Goal: Information Seeking & Learning: Learn about a topic

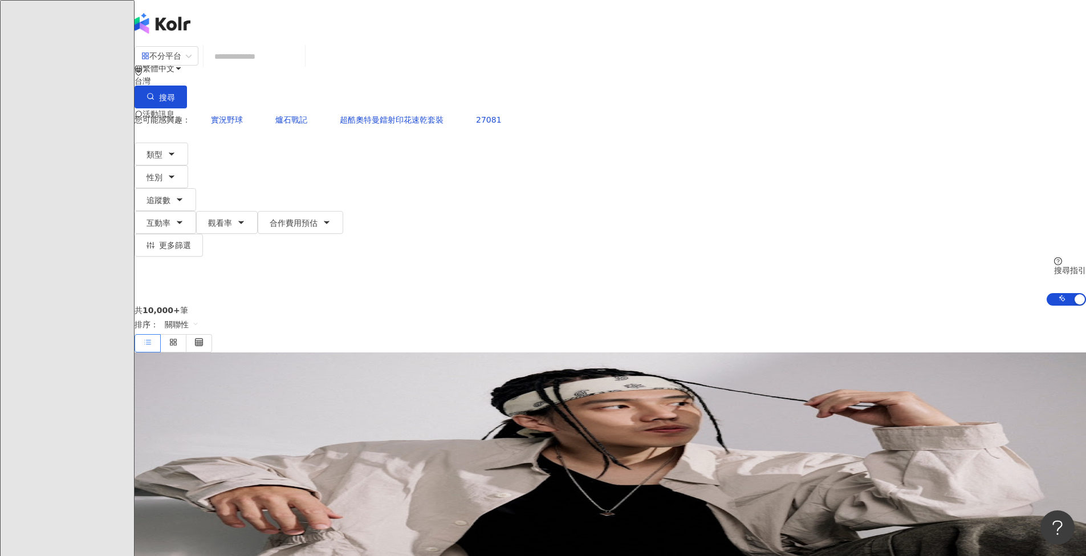
paste input "*******"
type input "*******"
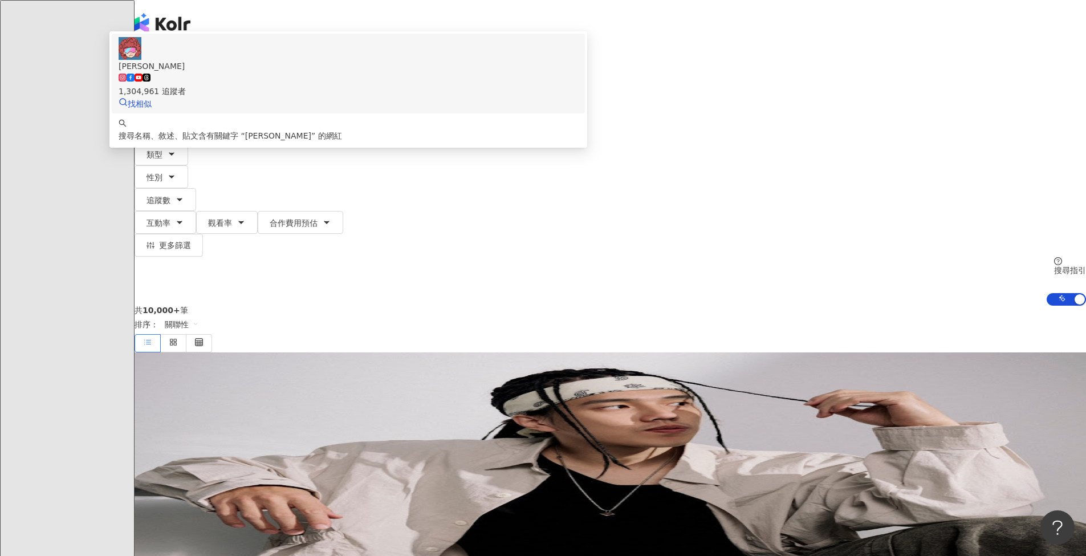
click at [486, 97] on div "1,304,961 追蹤者" at bounding box center [349, 91] width 460 height 13
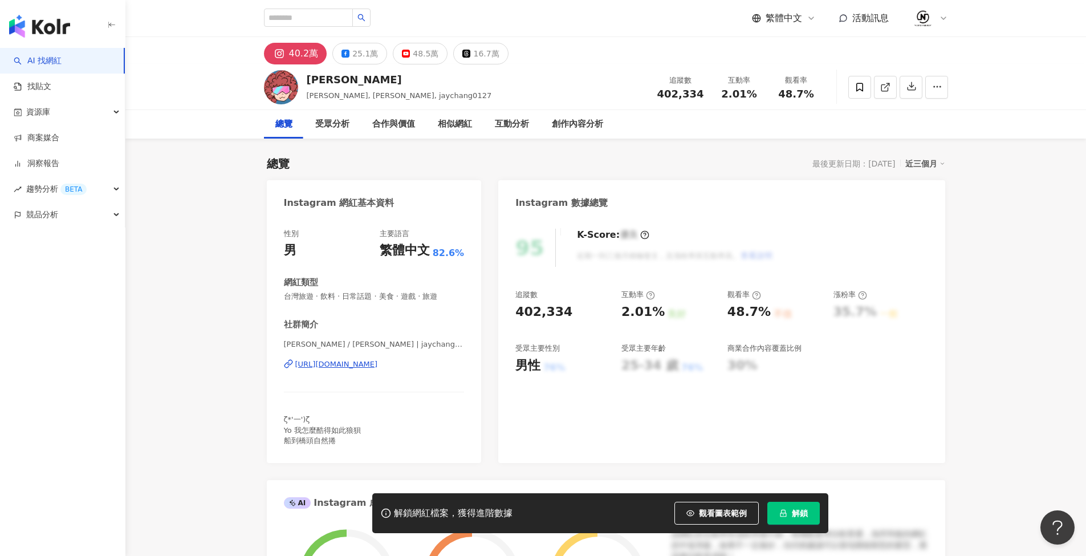
click at [799, 516] on span "解鎖" at bounding box center [800, 513] width 16 height 9
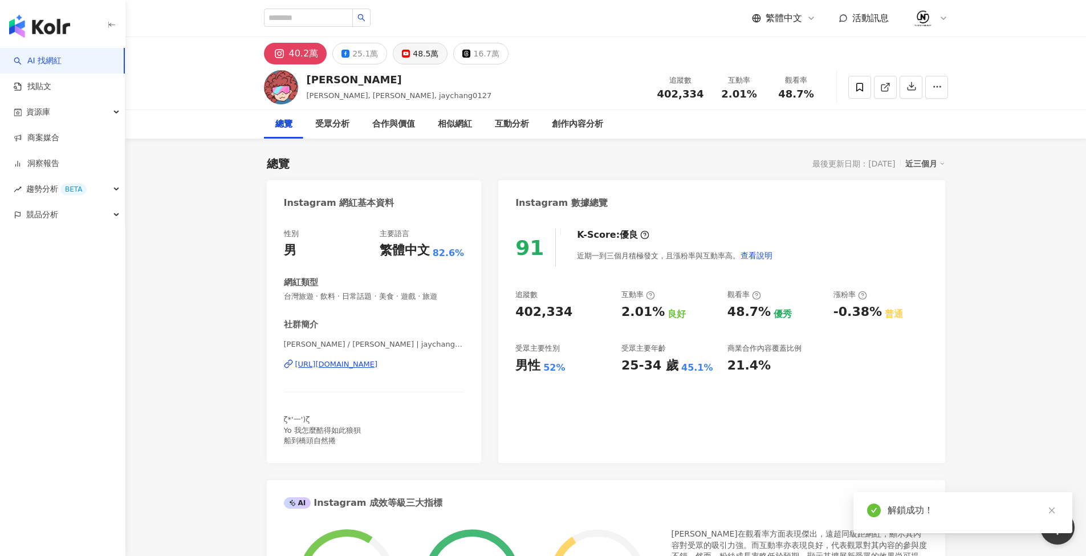
click at [406, 56] on button "48.5萬" at bounding box center [420, 54] width 55 height 22
click at [372, 57] on button "25.1萬" at bounding box center [359, 54] width 55 height 22
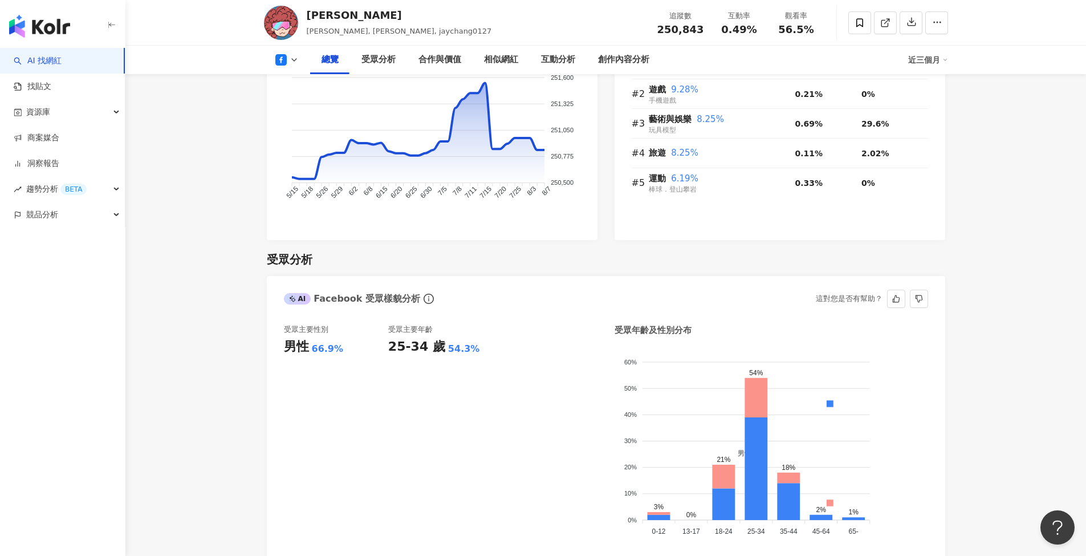
scroll to position [984, 0]
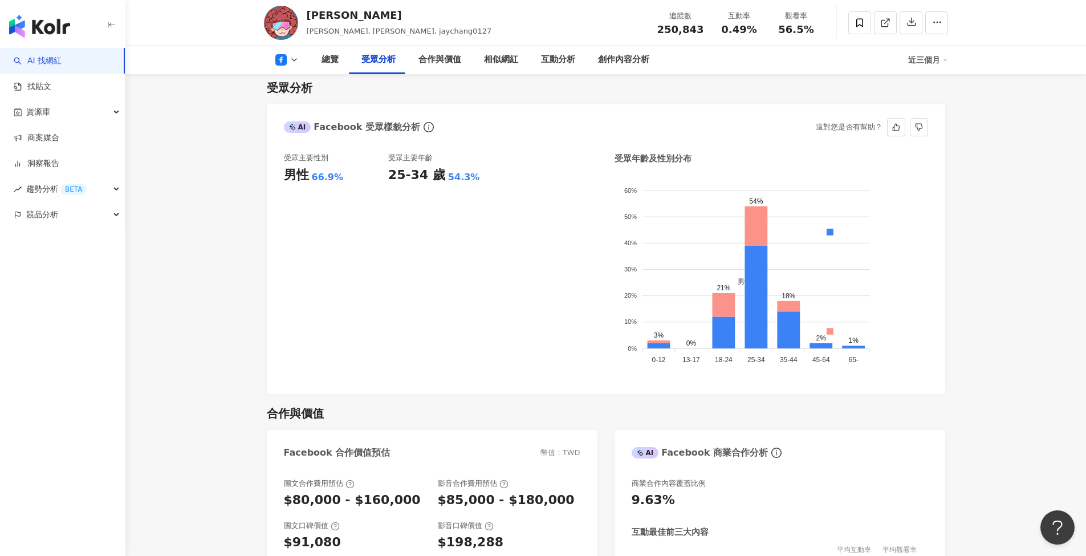
click at [477, 237] on div "受眾主要年齡 25-34 歲 54.3%" at bounding box center [440, 265] width 104 height 224
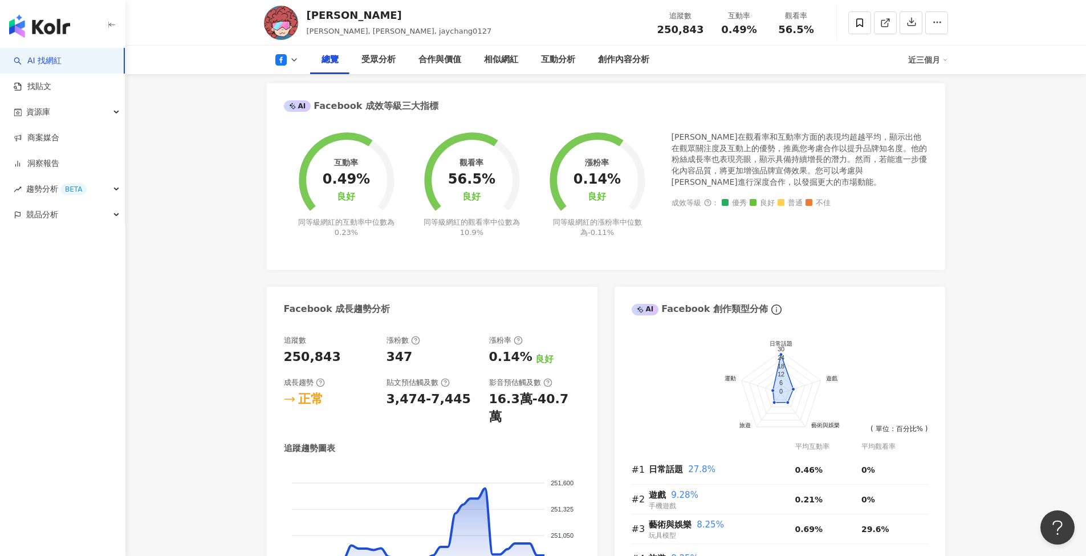
scroll to position [0, 0]
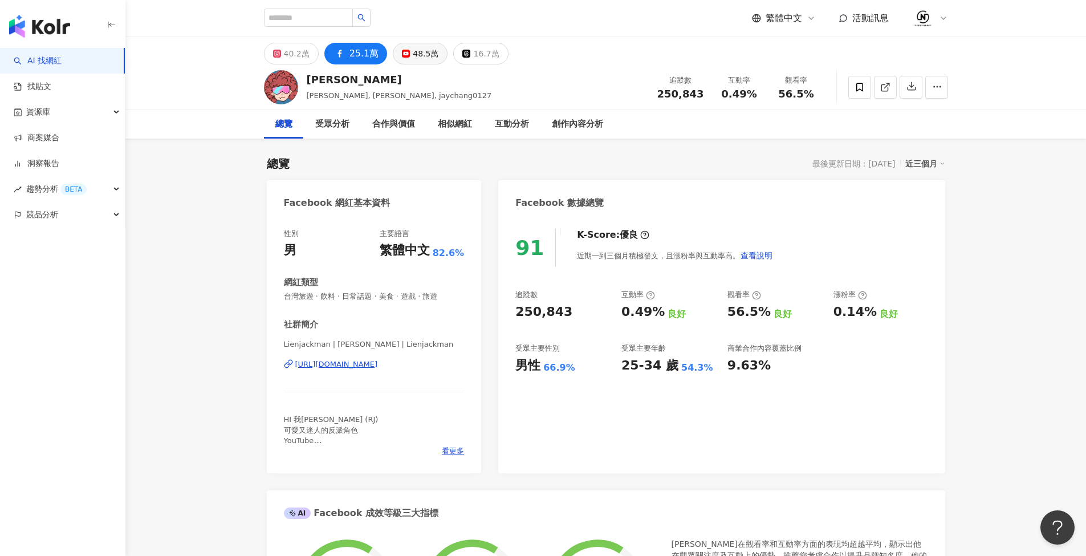
click at [414, 50] on div "48.5萬" at bounding box center [426, 54] width 26 height 16
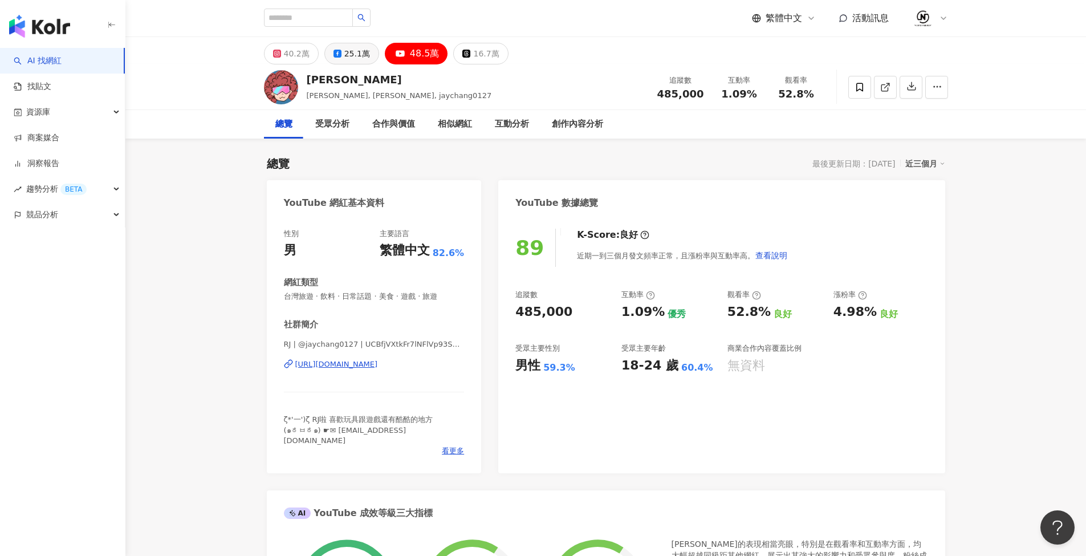
click at [357, 58] on div "25.1萬" at bounding box center [357, 54] width 26 height 16
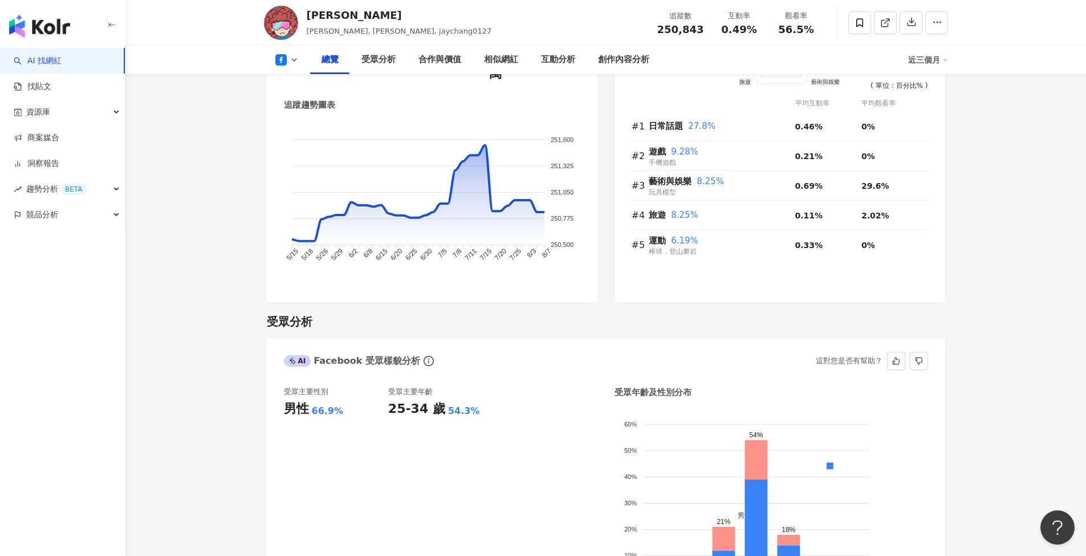
scroll to position [312, 0]
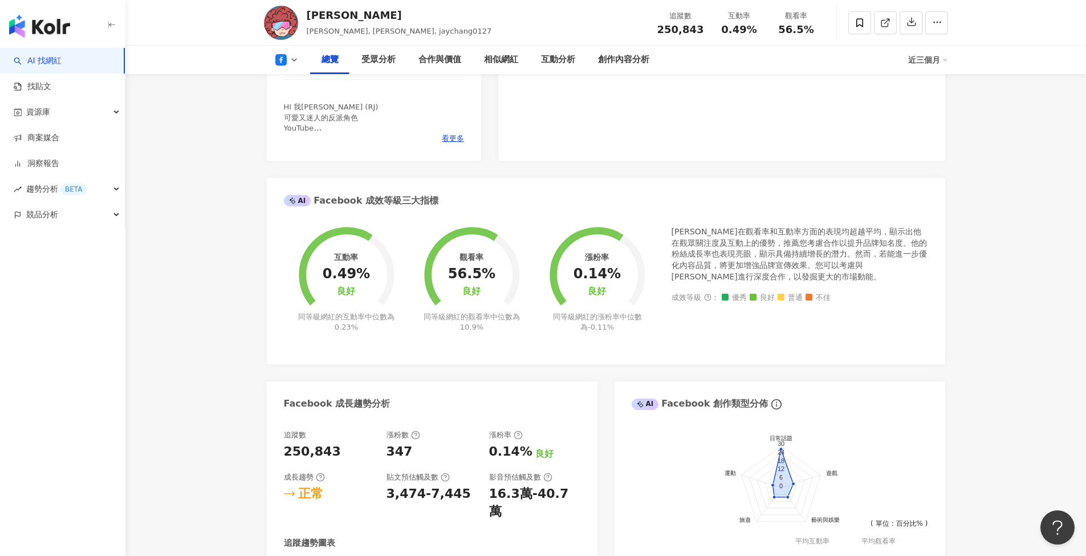
click at [297, 60] on icon at bounding box center [294, 59] width 9 height 9
click at [312, 136] on button "YouTube" at bounding box center [305, 133] width 68 height 16
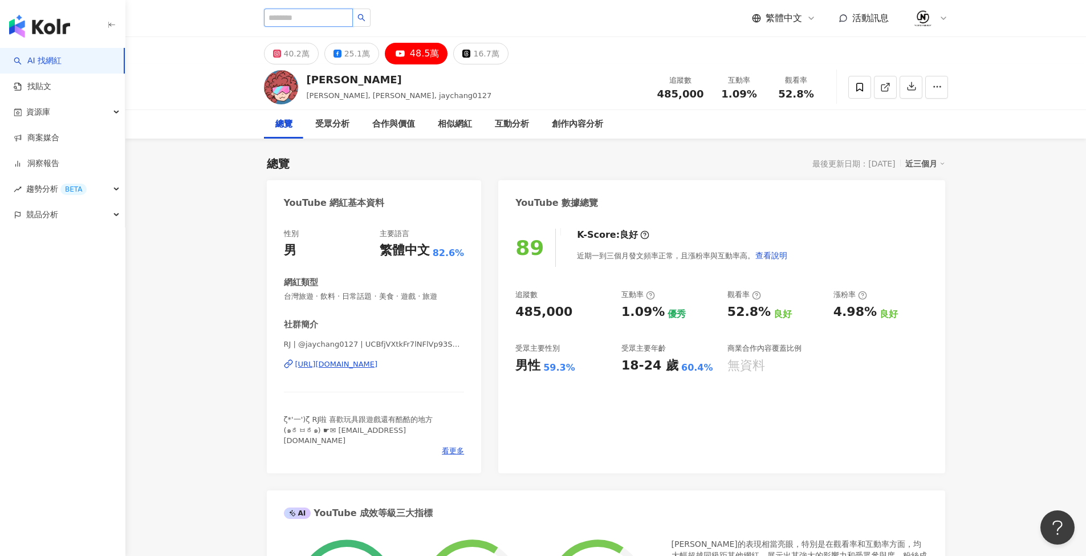
click at [347, 21] on input "search" at bounding box center [308, 18] width 89 height 18
paste input "**********"
type input "**********"
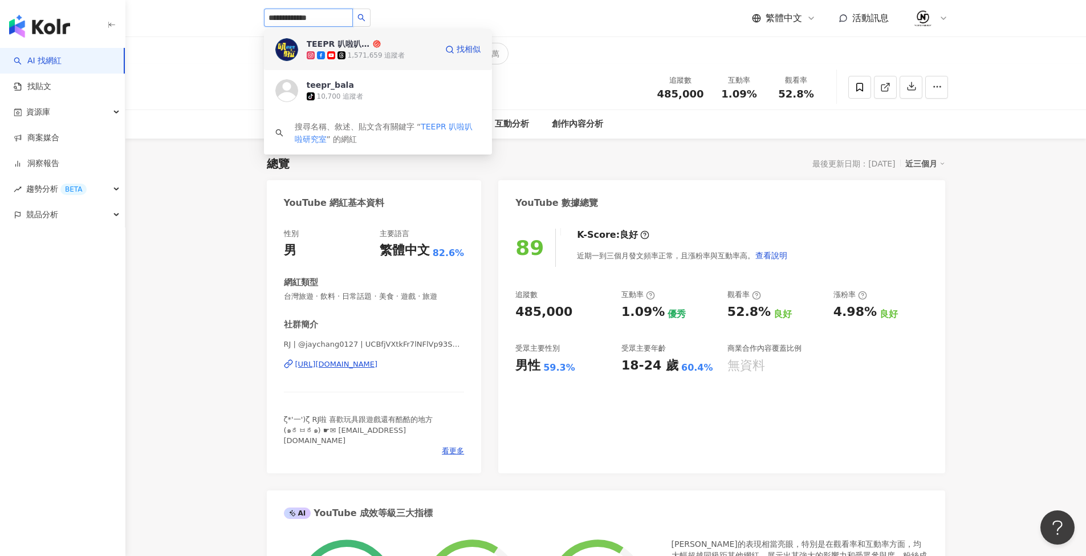
click at [365, 48] on div "TEEPR 叭啦叭啦研究室" at bounding box center [339, 43] width 64 height 11
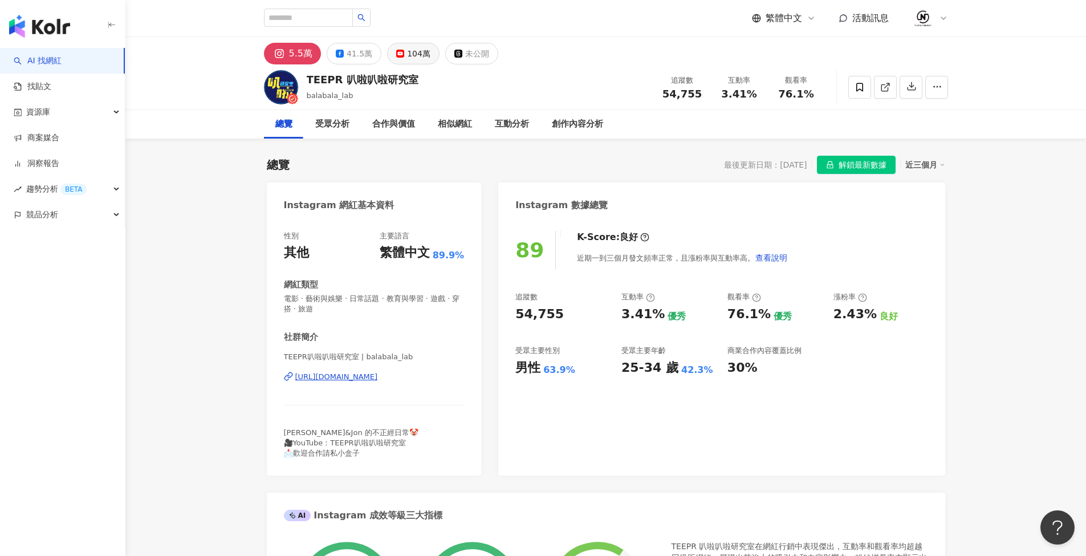
click at [419, 54] on div "104萬" at bounding box center [418, 54] width 23 height 16
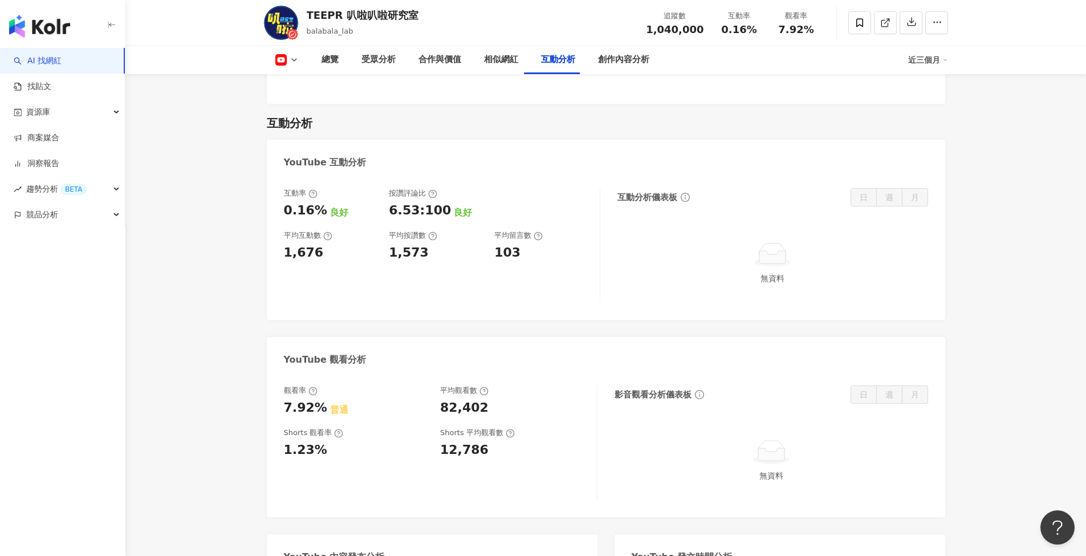
scroll to position [1586, 0]
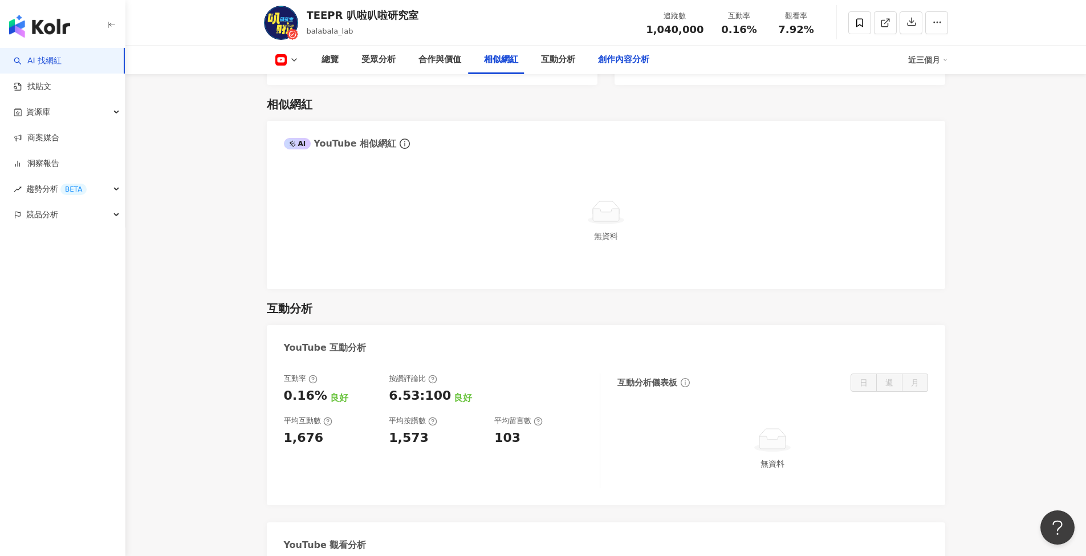
click at [614, 60] on div "創作內容分析" at bounding box center [623, 60] width 51 height 14
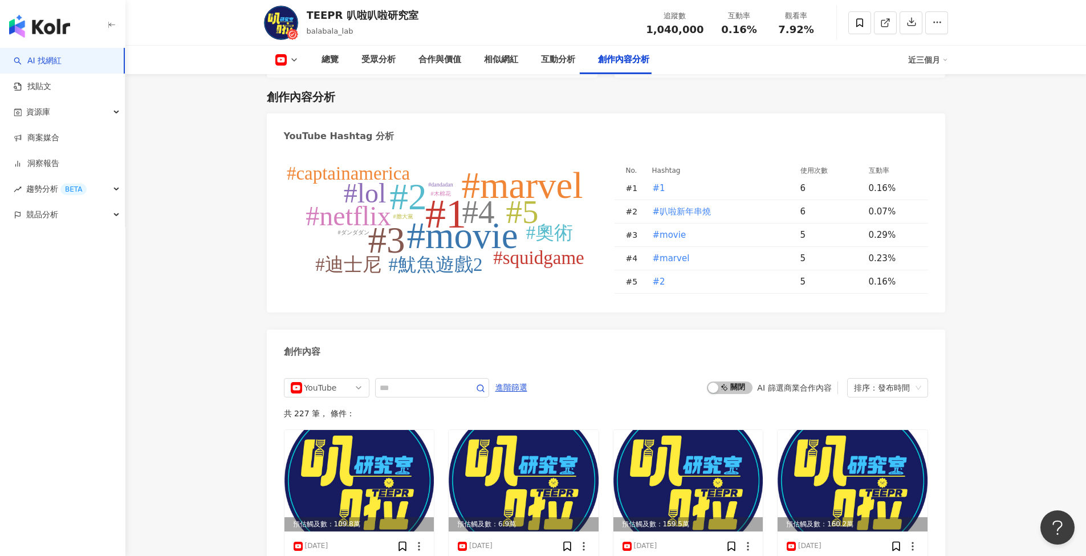
scroll to position [2476, 0]
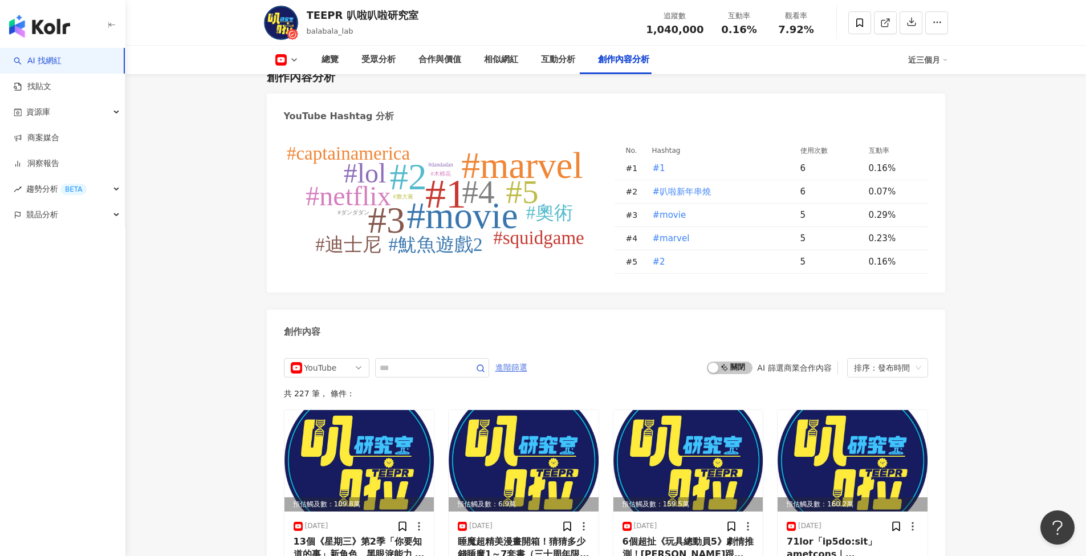
click at [527, 365] on span "進階篩選" at bounding box center [511, 368] width 32 height 18
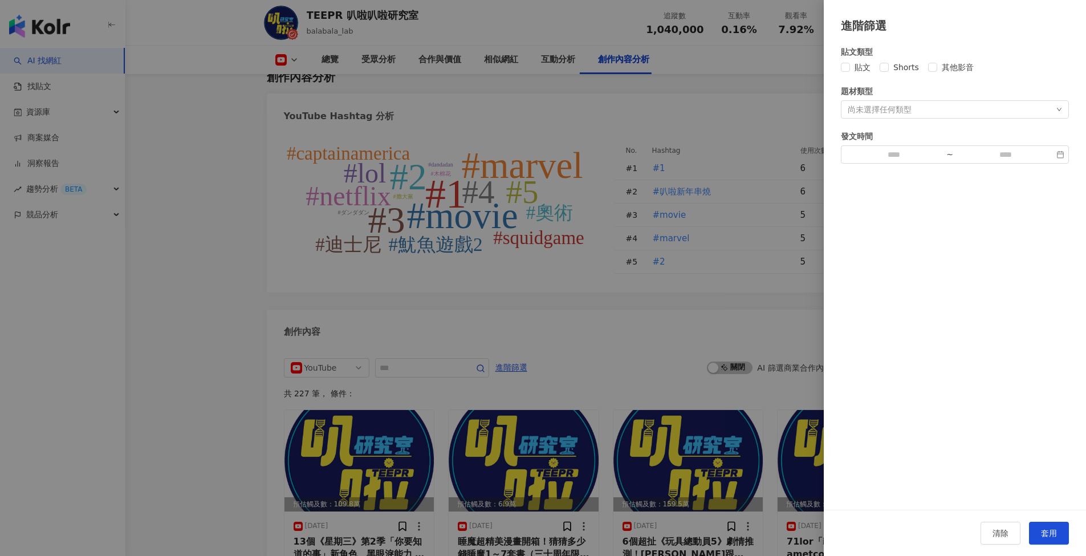
click at [890, 107] on div "尚未選擇任何類型" at bounding box center [880, 109] width 64 height 9
click at [1014, 368] on div "貼文類型 貼文 Shorts 其他影音 題材類型 尚未選擇任何類型 藝術與娛樂 美妝時尚 氣候和環境 日常話題 教育與學習 家庭 財經 美食 命理占卜 遊戲 …" at bounding box center [955, 272] width 262 height 476
click at [655, 336] on div at bounding box center [543, 278] width 1086 height 556
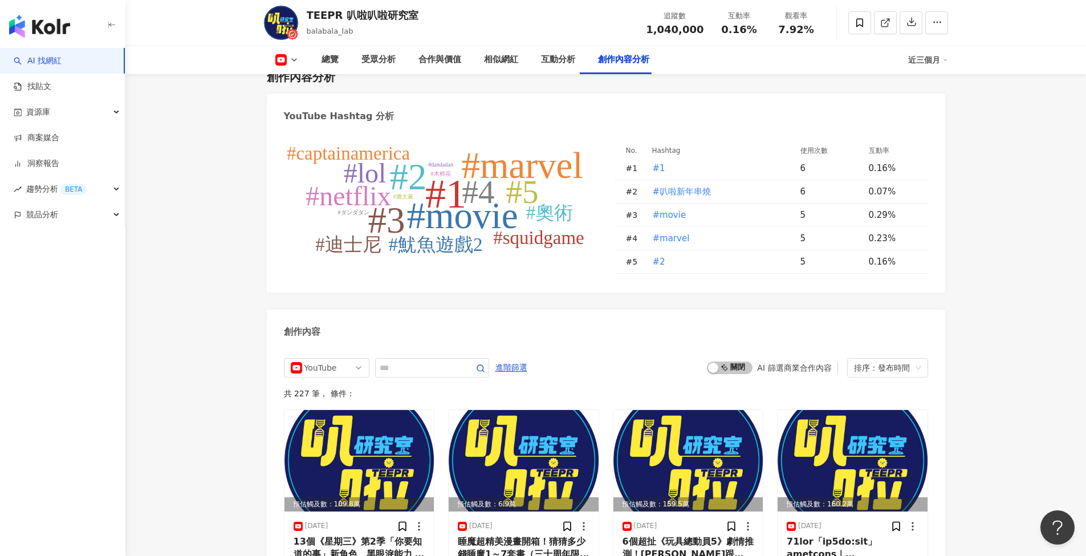
click at [771, 368] on div "啟動 關閉 AI 篩選商業合作內容" at bounding box center [772, 367] width 131 height 13
click at [734, 363] on span "啟動 關閉" at bounding box center [730, 367] width 46 height 13
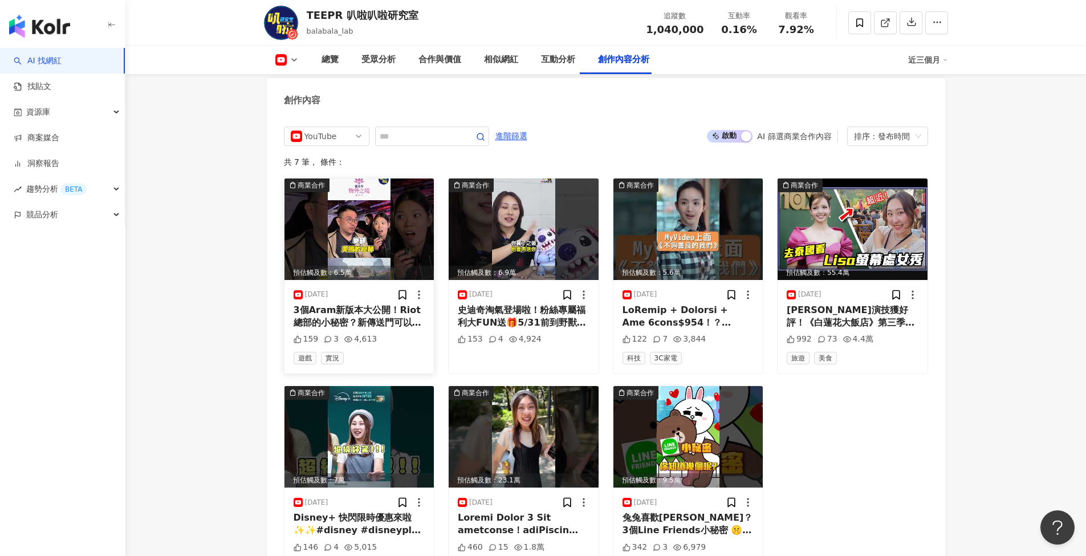
click at [377, 227] on img at bounding box center [360, 228] width 150 height 101
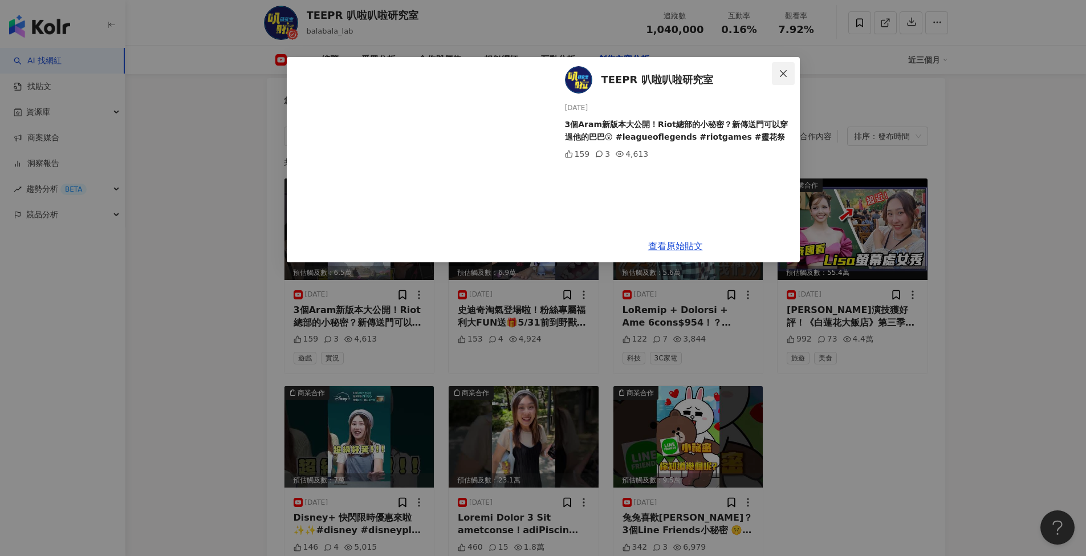
click at [782, 74] on icon "close" at bounding box center [783, 73] width 9 height 9
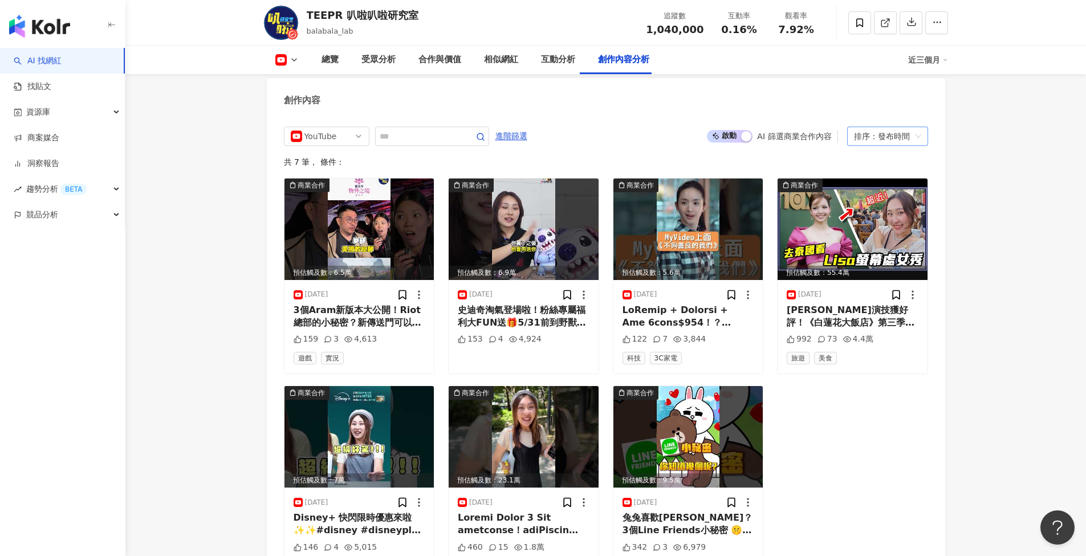
click at [880, 128] on div "排序：發布時間" at bounding box center [882, 136] width 57 height 18
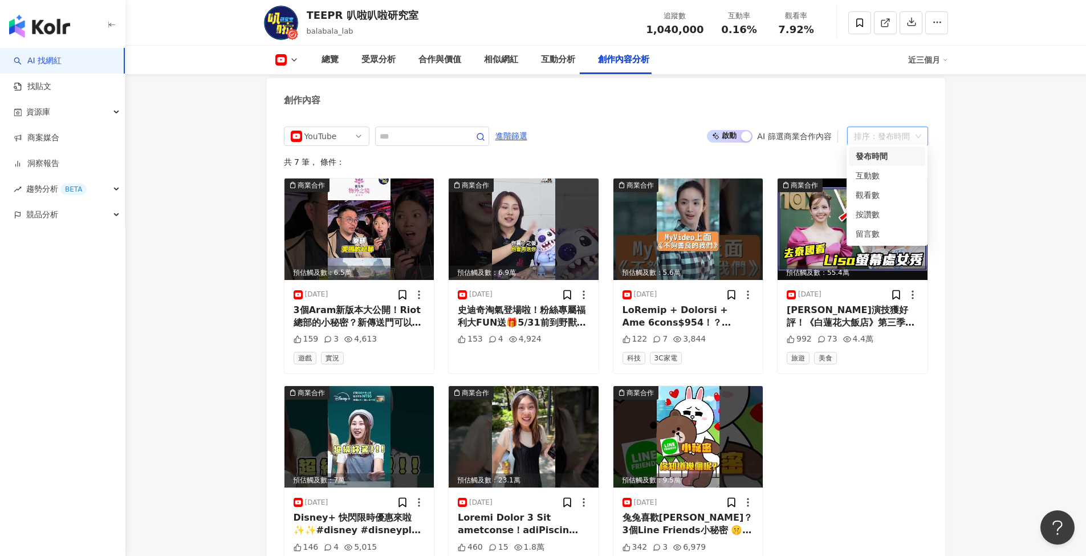
click at [572, 141] on div "YouTube 進階篩選 啟動 關閉 AI 篩選商業合作內容 排序：發布時間" at bounding box center [606, 136] width 644 height 19
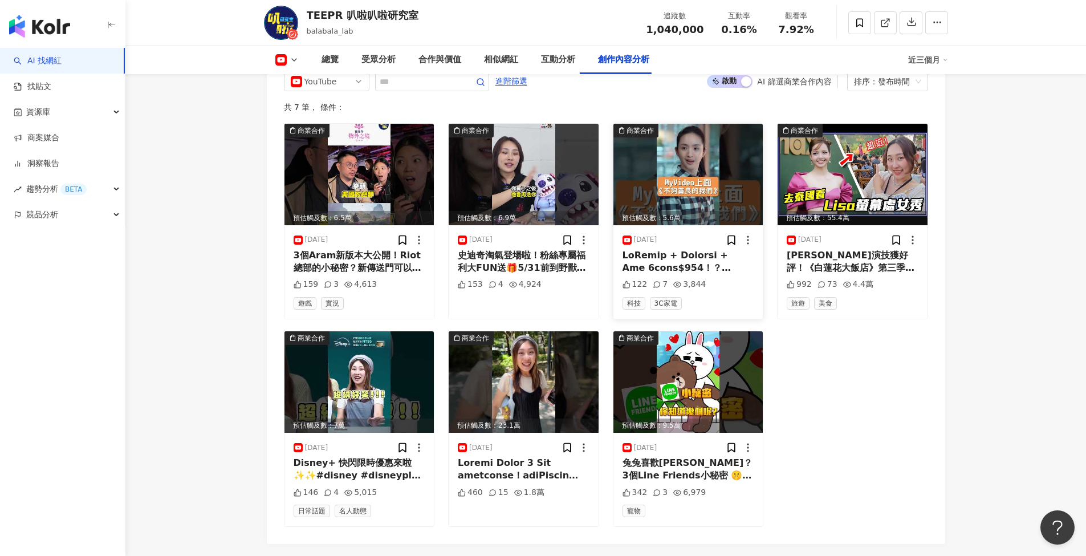
scroll to position [2765, 0]
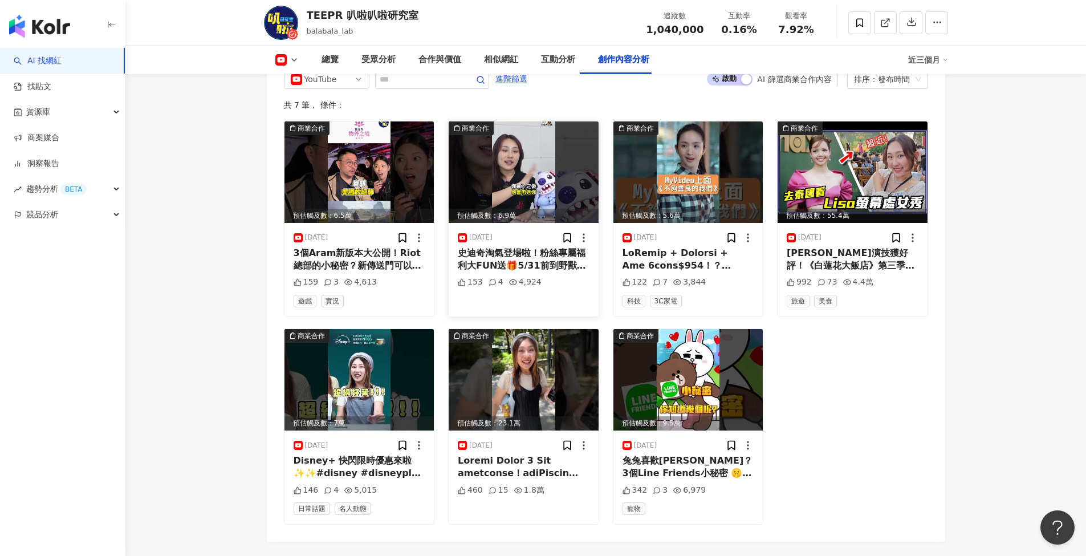
click at [529, 169] on img at bounding box center [524, 171] width 150 height 101
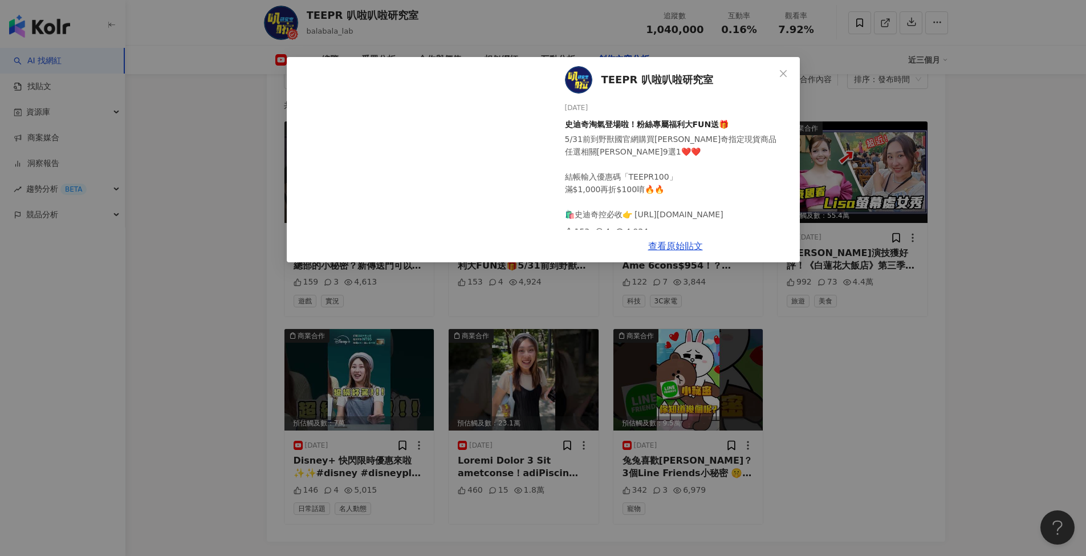
click at [880, 372] on div "TEEPR 叭啦叭啦研究室 2025/5/27 史迪奇淘氣登場啦！粉絲專屬福利大FUN送🎁 5/31前到野獸國官網購買史迪奇指定現貨商品 任選相關周邊9選1❤…" at bounding box center [543, 278] width 1086 height 556
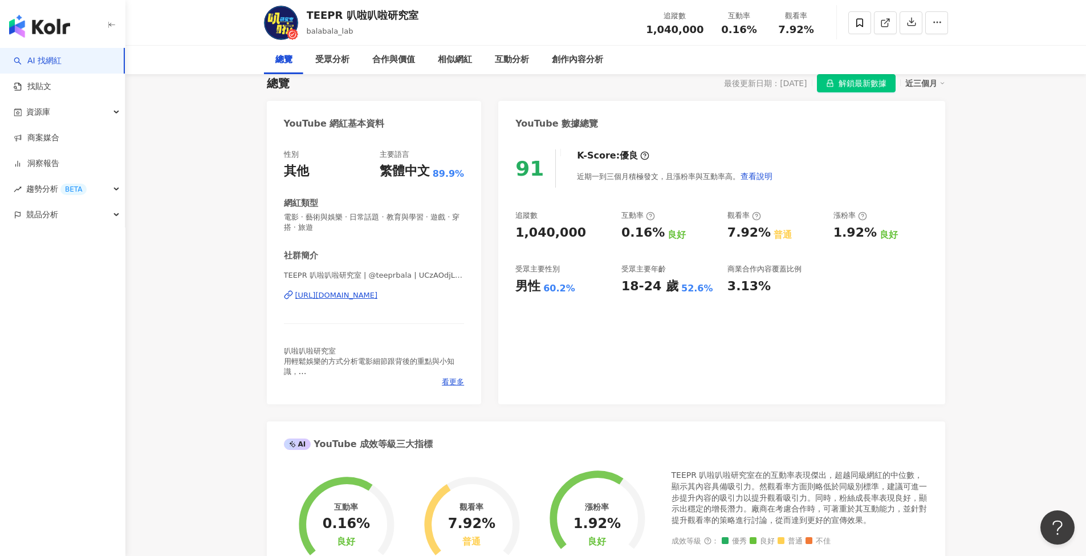
scroll to position [0, 0]
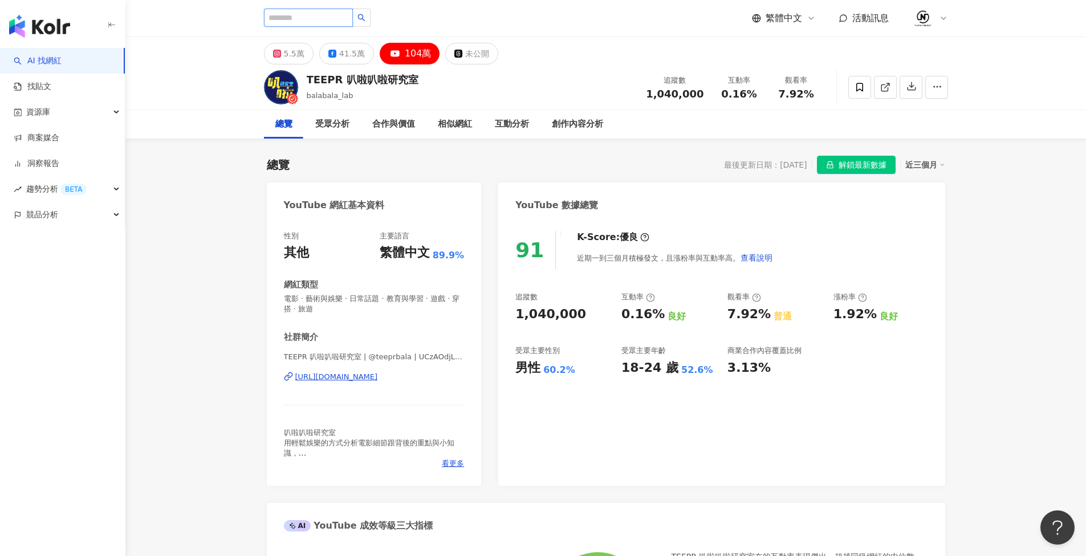
click at [317, 11] on input "search" at bounding box center [308, 18] width 89 height 18
paste input "****"
type input "****"
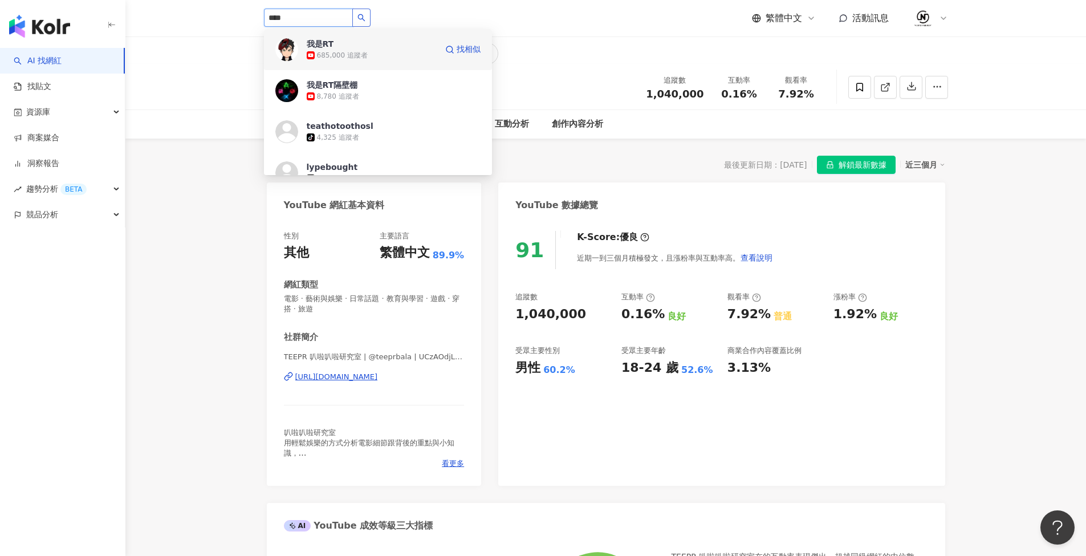
click at [340, 52] on div "685,000 追蹤者" at bounding box center [342, 56] width 51 height 10
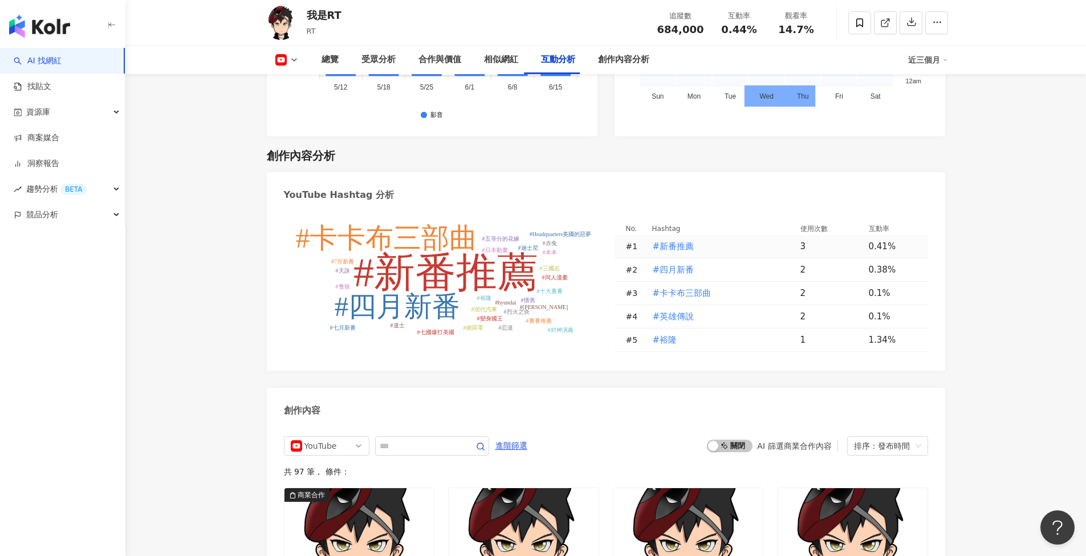
scroll to position [2930, 0]
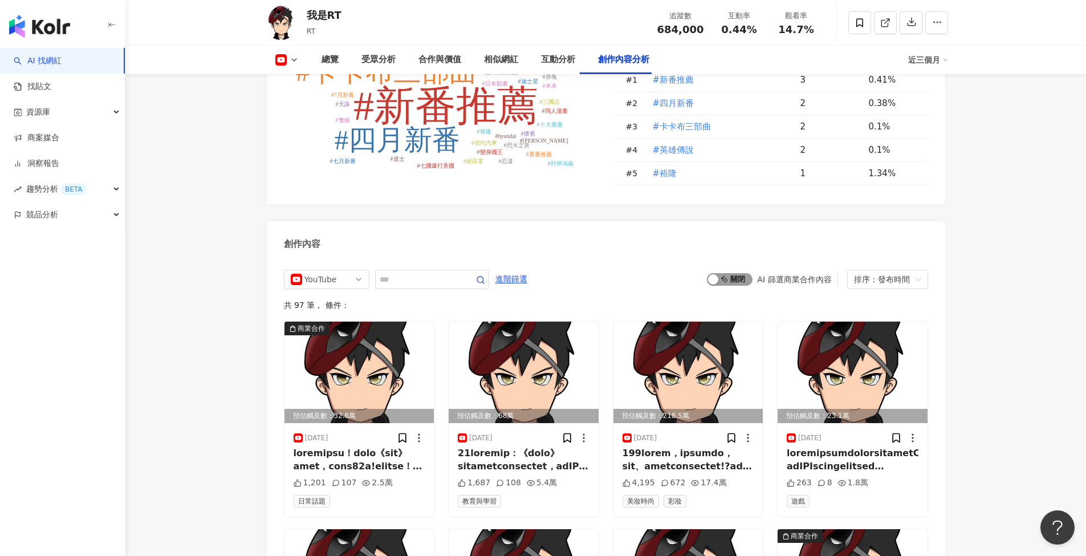
click at [731, 273] on span "啟動 關閉" at bounding box center [730, 279] width 46 height 13
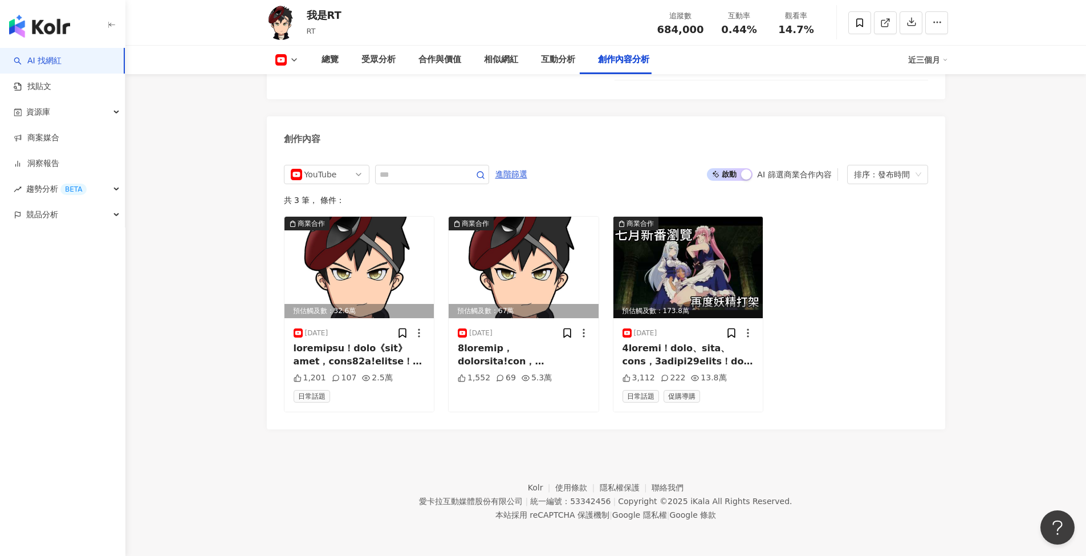
scroll to position [3021, 0]
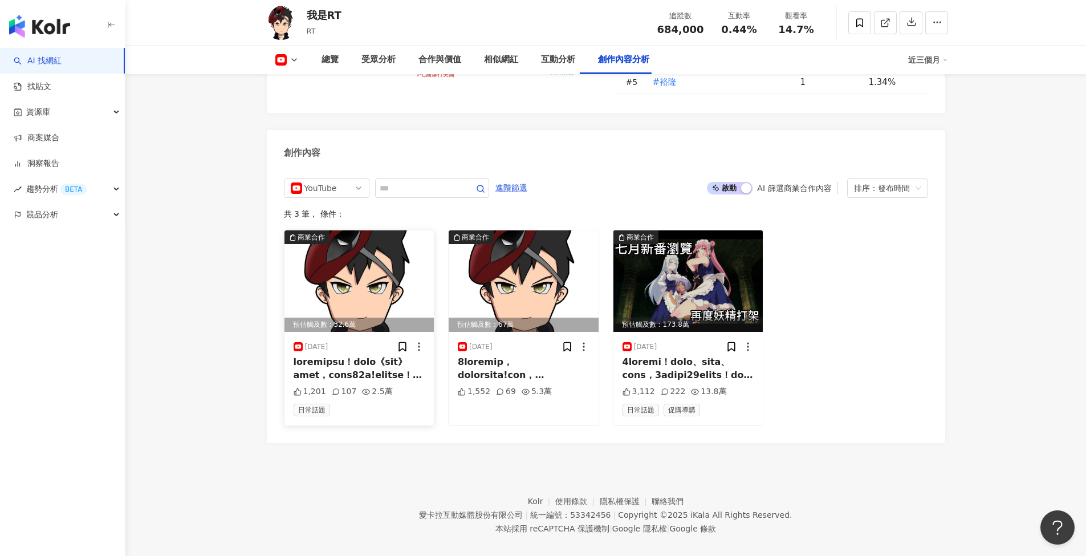
click at [375, 273] on img at bounding box center [360, 280] width 150 height 101
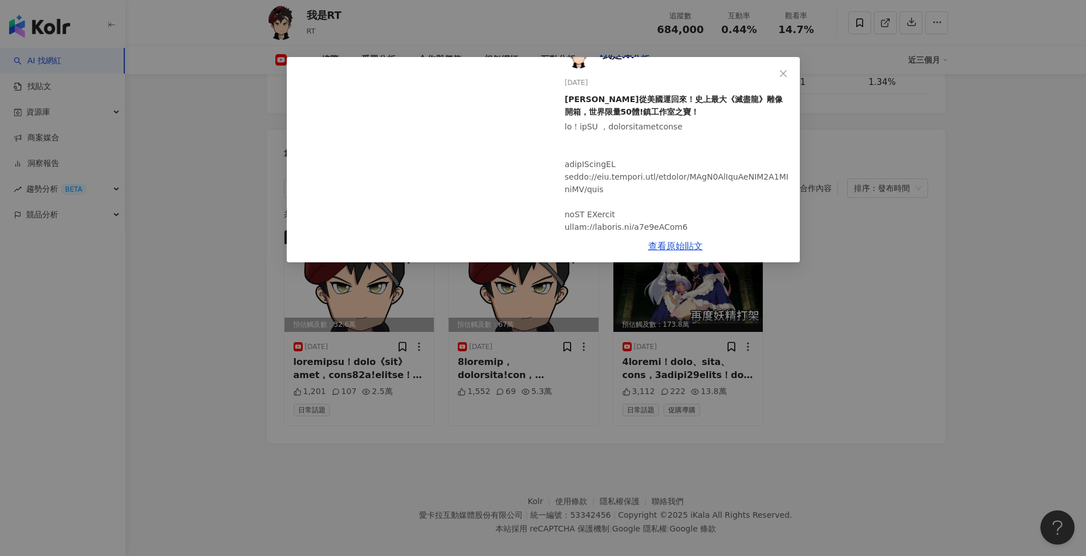
click at [1011, 231] on div "我是RT 2025/8/10 花八千從美國運回來！史上最大《滅盡龍》雕像開箱，世界限量50體!鎮工作室之寶！ 1,201 107 2.5萬 查看原始貼文" at bounding box center [543, 278] width 1086 height 556
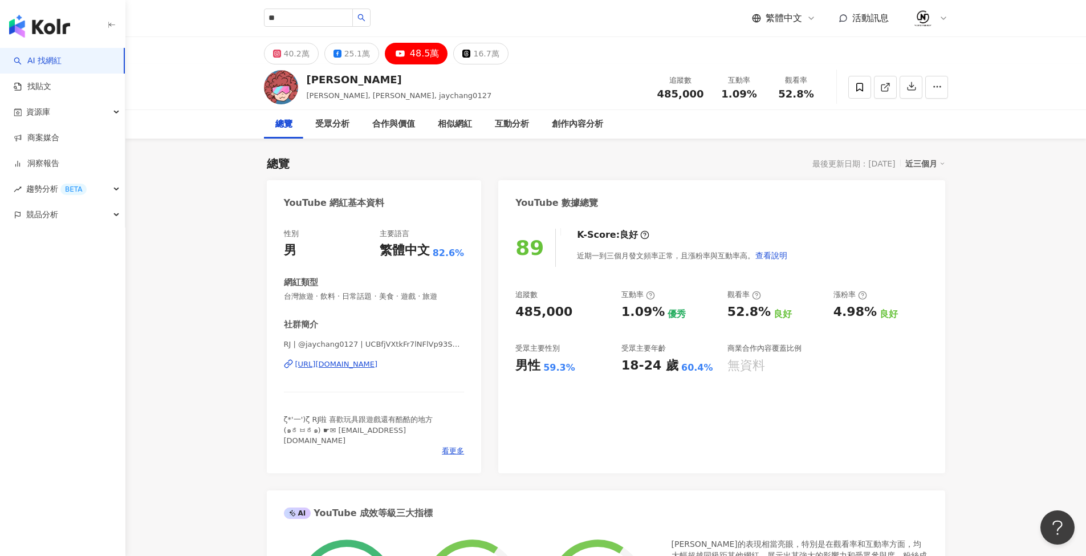
type input "*"
type input "***"
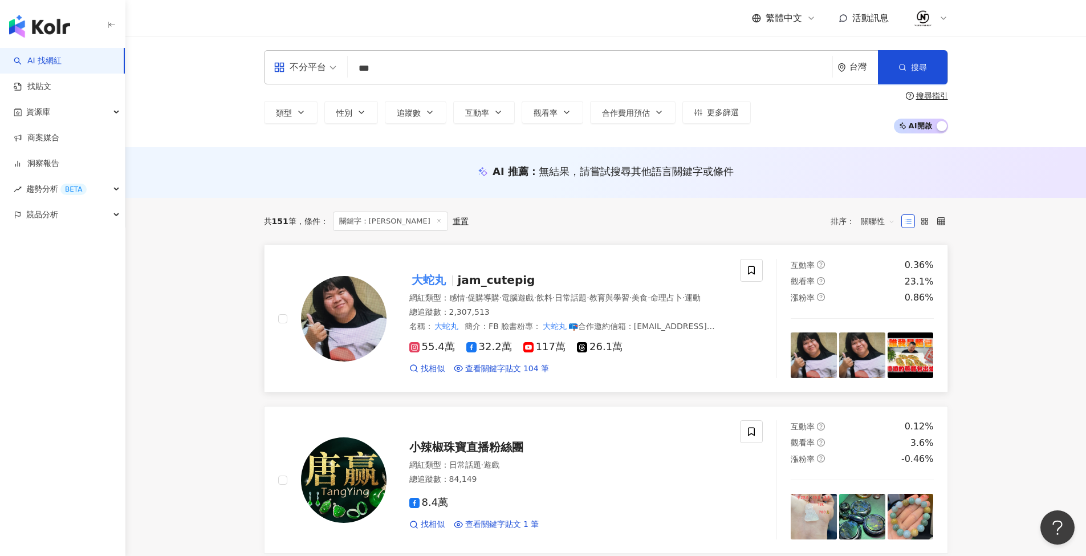
click at [363, 304] on img at bounding box center [344, 319] width 86 height 86
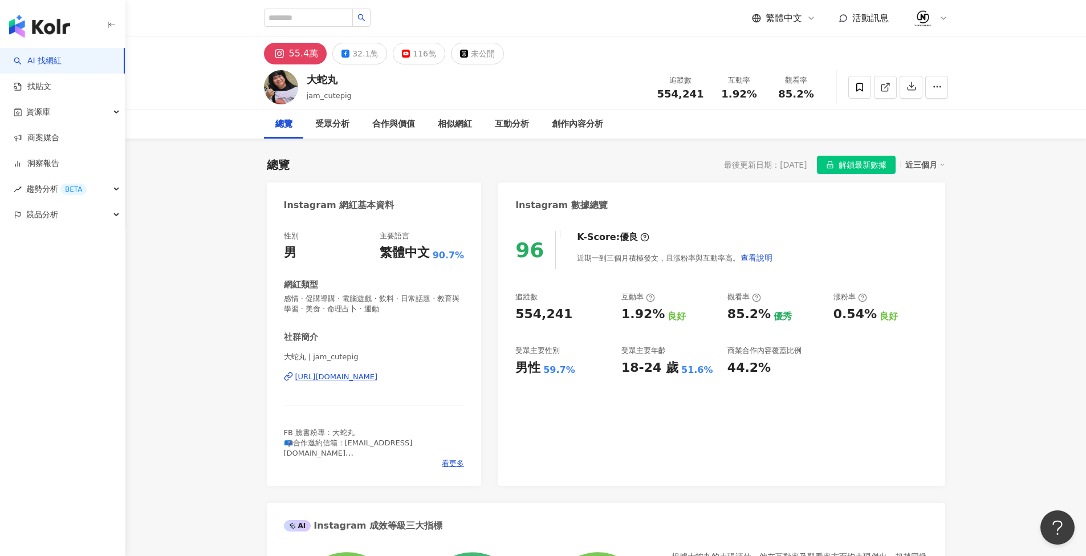
scroll to position [2, 0]
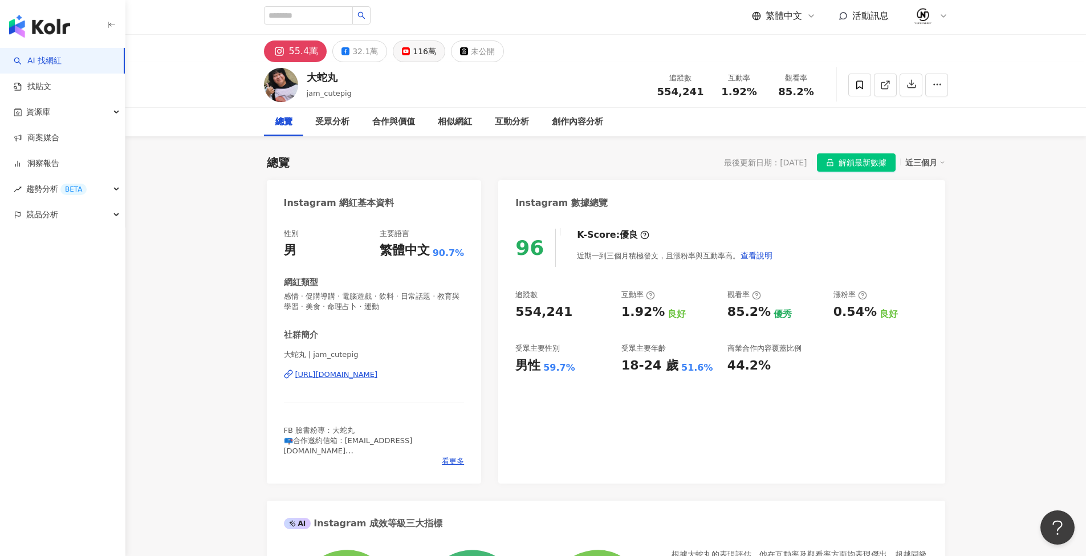
click at [415, 49] on div "116萬" at bounding box center [424, 51] width 23 height 16
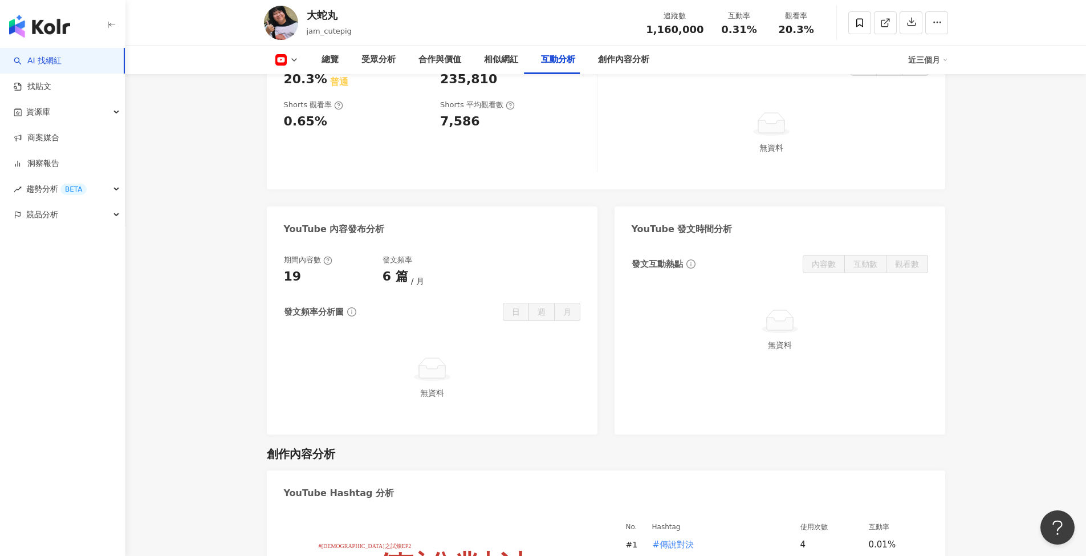
scroll to position [1961, 0]
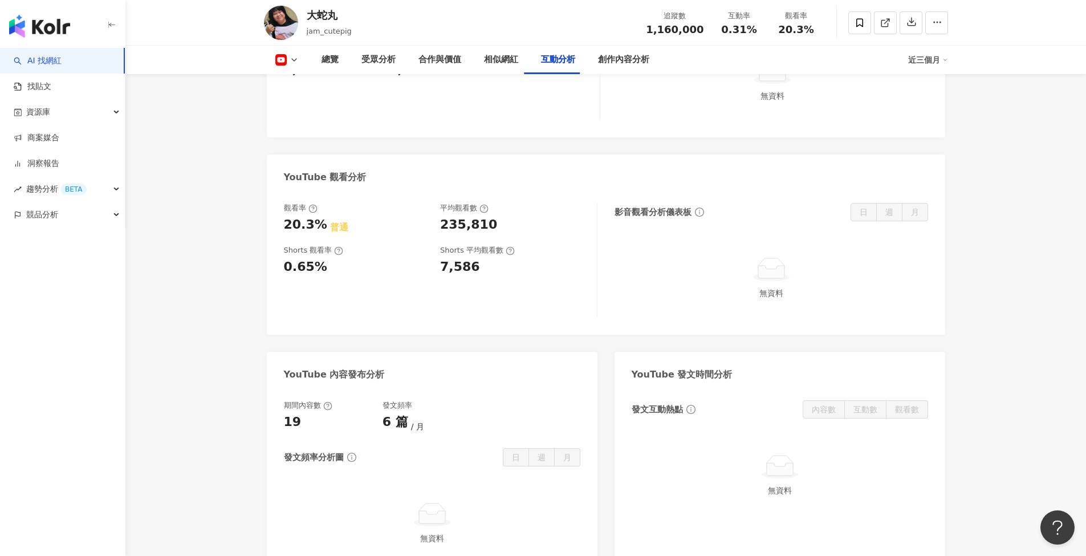
click at [287, 58] on button at bounding box center [287, 59] width 46 height 11
click at [302, 108] on button "Facebook" at bounding box center [305, 107] width 68 height 16
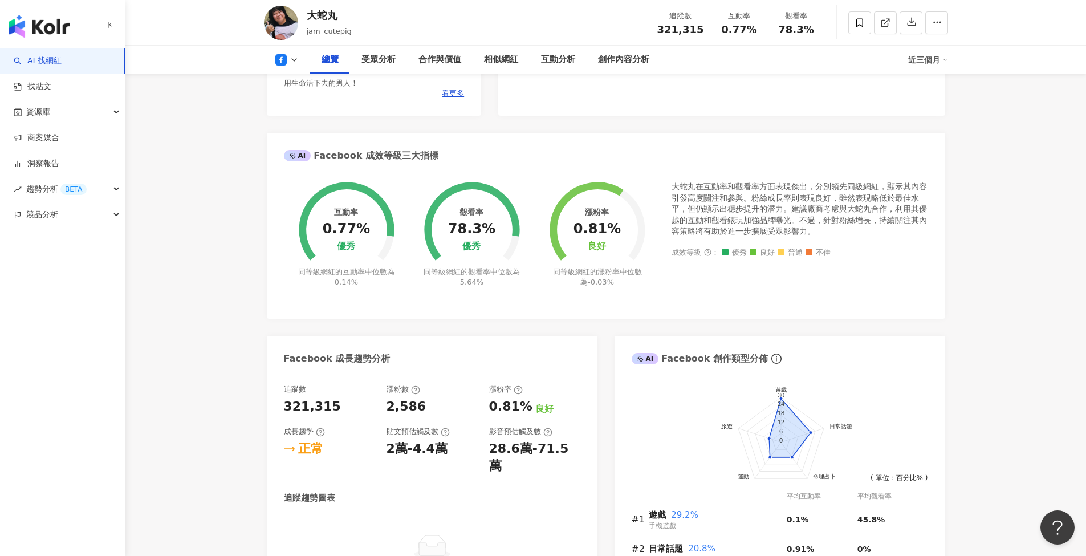
scroll to position [521, 0]
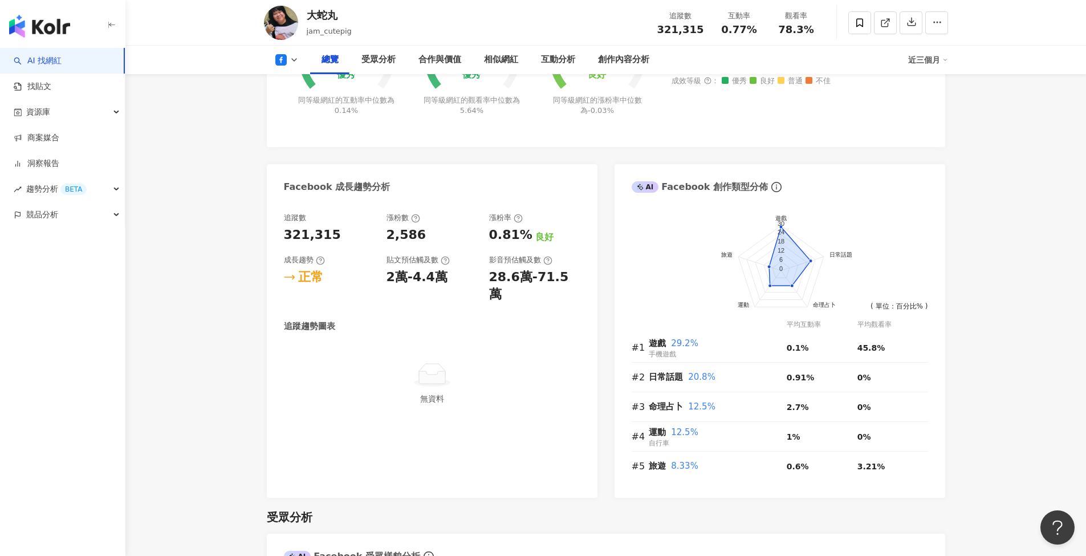
click at [296, 53] on div "總覽 受眾分析 合作與價值 相似網紅 互動分析 創作內容分析 近三個月" at bounding box center [606, 60] width 684 height 29
click at [293, 60] on polyline at bounding box center [294, 60] width 5 height 2
click at [302, 139] on button "YouTube" at bounding box center [305, 133] width 68 height 16
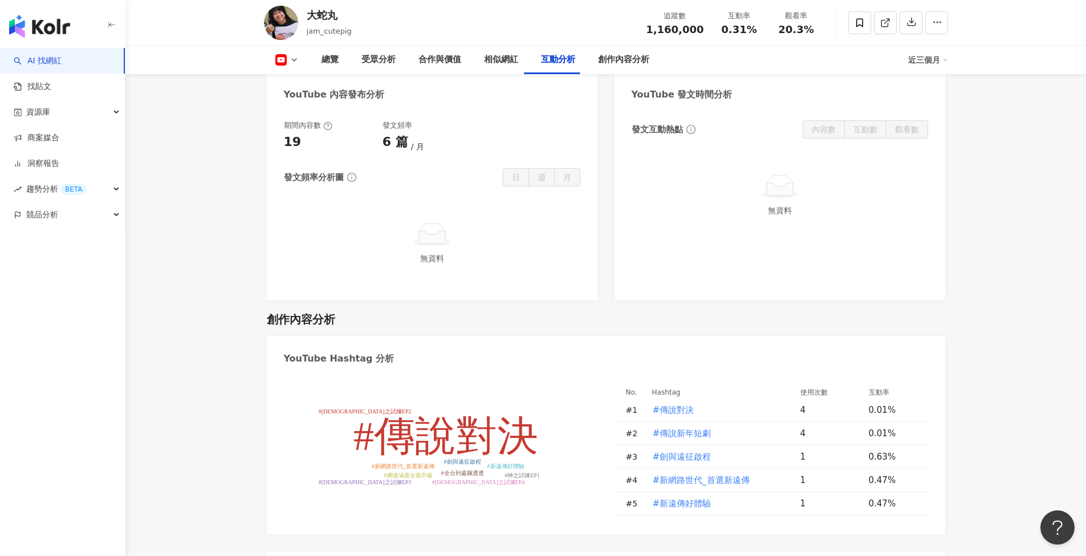
scroll to position [2412, 0]
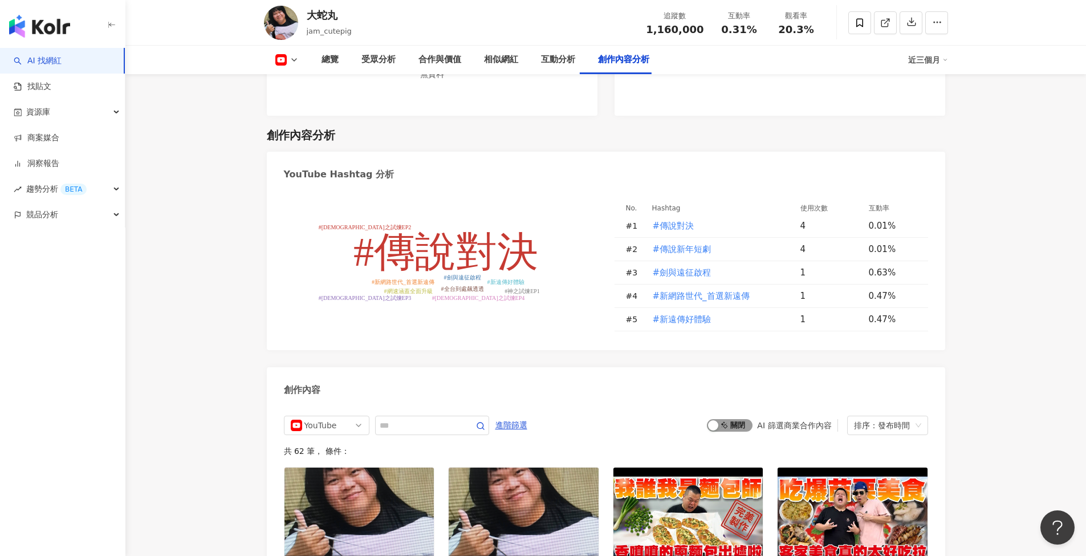
click at [735, 419] on span "啟動 關閉" at bounding box center [730, 425] width 46 height 13
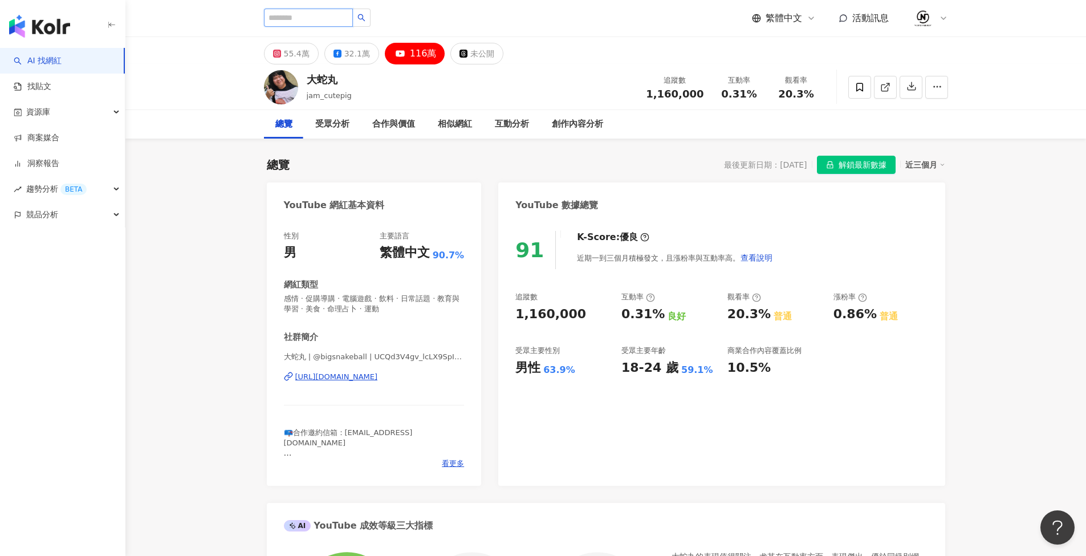
click at [333, 18] on input "search" at bounding box center [308, 18] width 89 height 18
paste input "**********"
type input "**********"
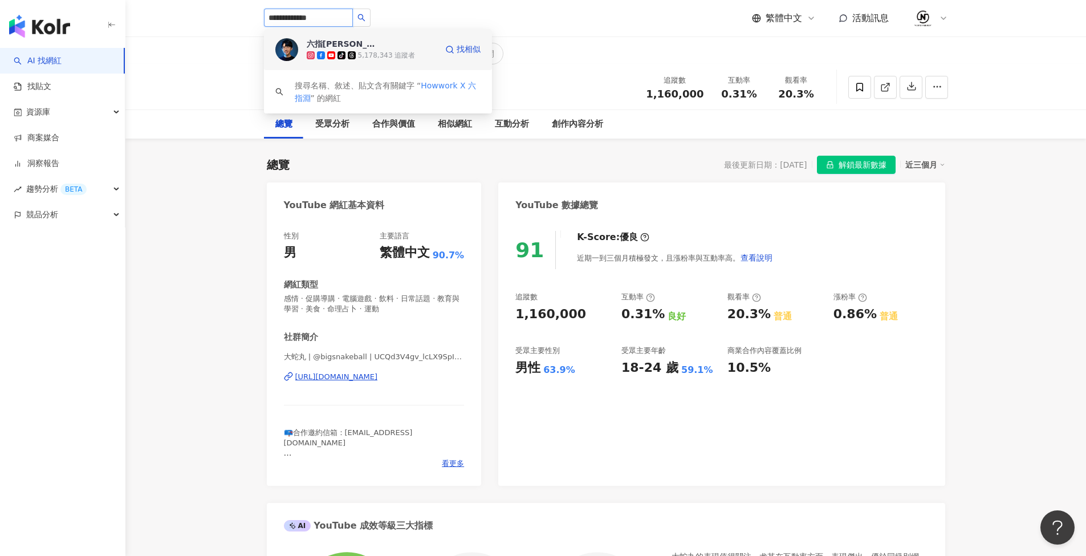
click at [349, 46] on div "六指淵 Huber" at bounding box center [344, 43] width 74 height 11
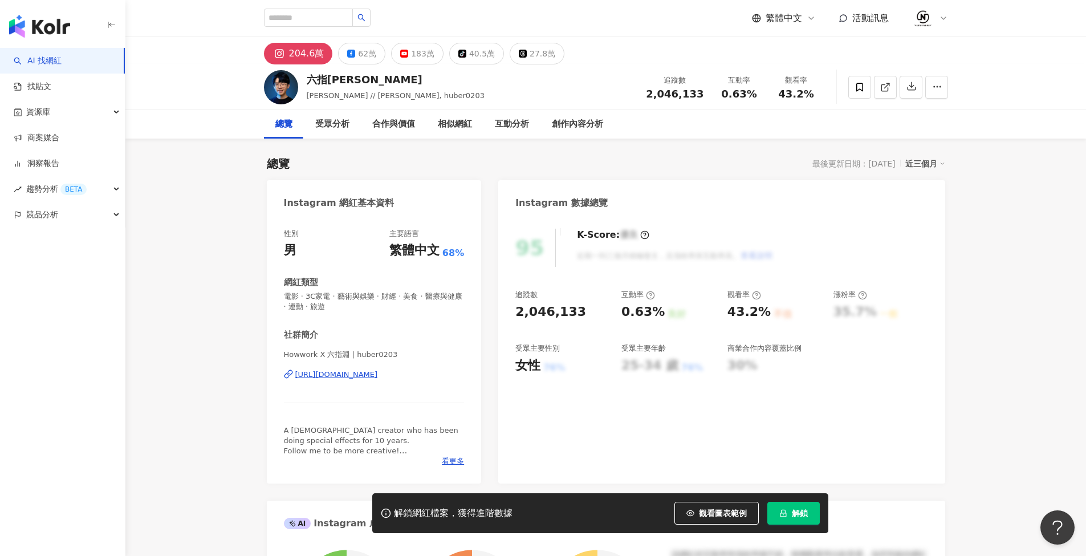
click at [798, 512] on span "解鎖" at bounding box center [800, 513] width 16 height 9
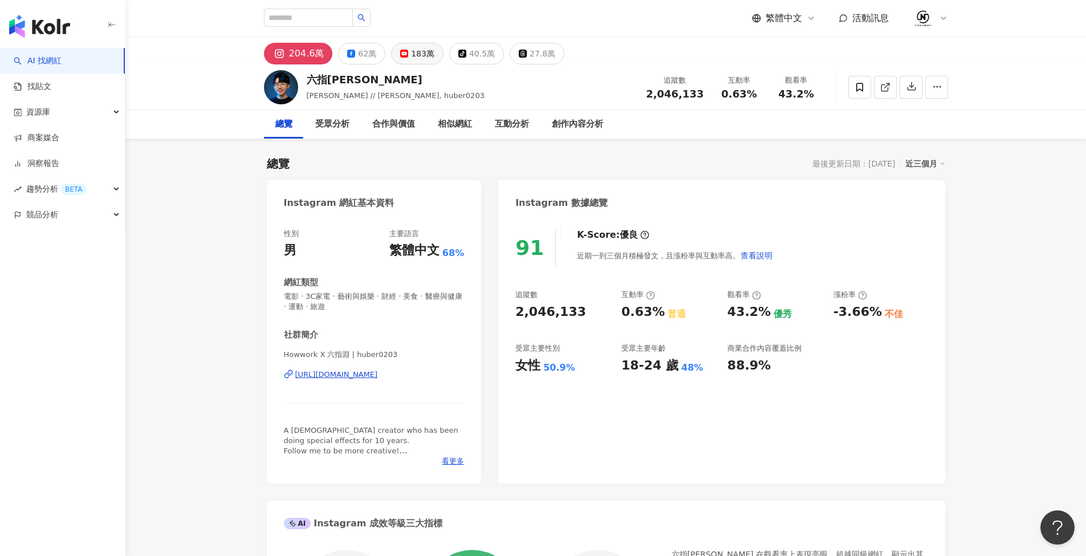
click at [411, 58] on div "183萬" at bounding box center [422, 54] width 23 height 16
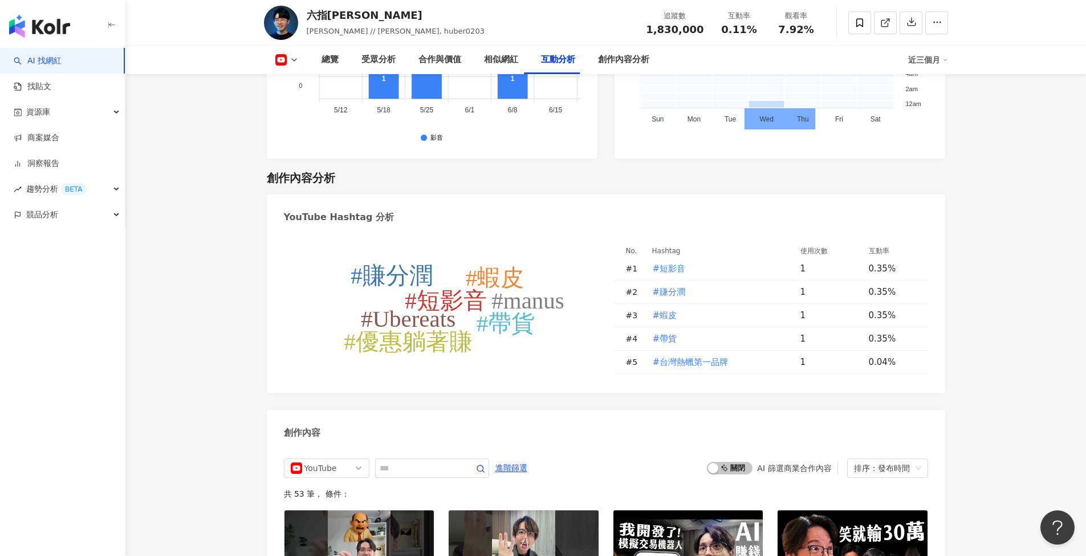
scroll to position [2826, 0]
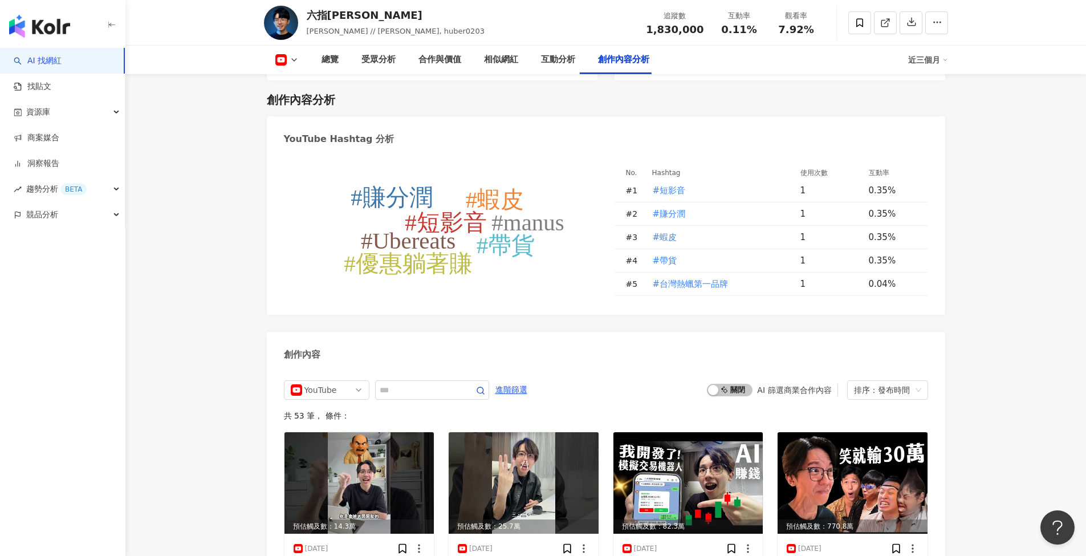
click at [746, 384] on span "啟動 關閉" at bounding box center [730, 390] width 46 height 13
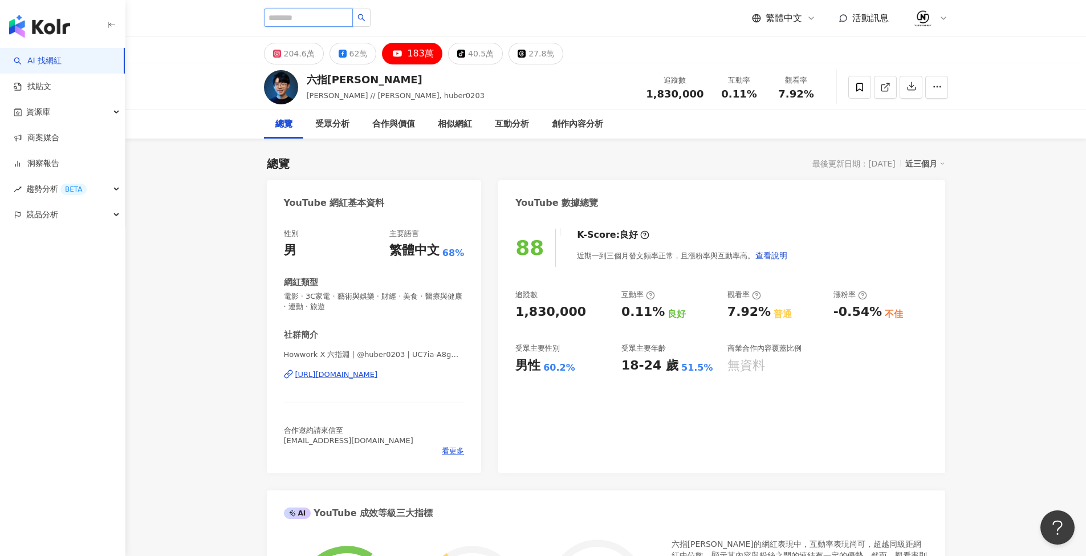
click at [331, 25] on input "search" at bounding box center [308, 18] width 89 height 18
type input "***"
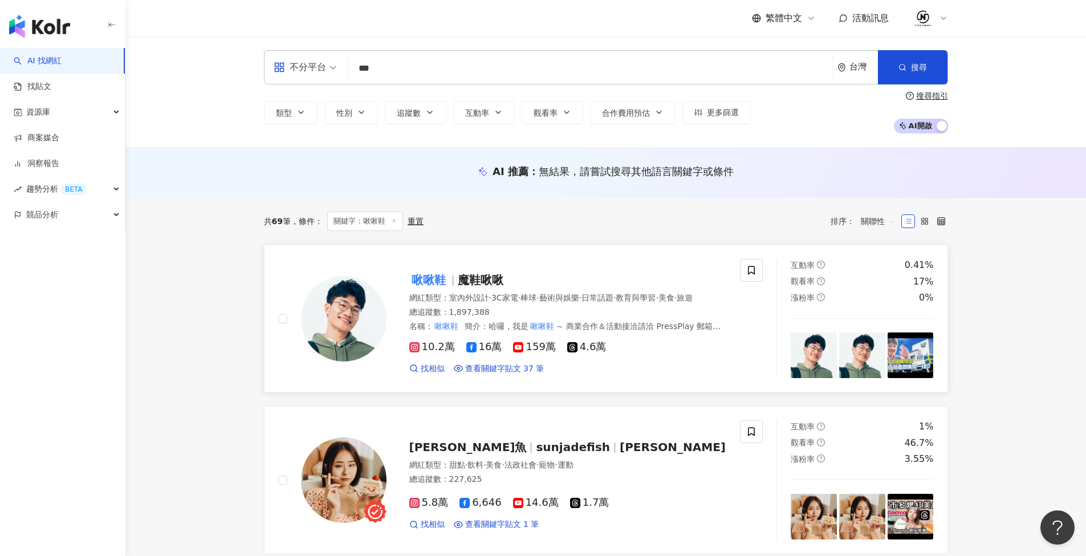
click at [461, 285] on span "魔鞋啾啾" at bounding box center [481, 280] width 46 height 14
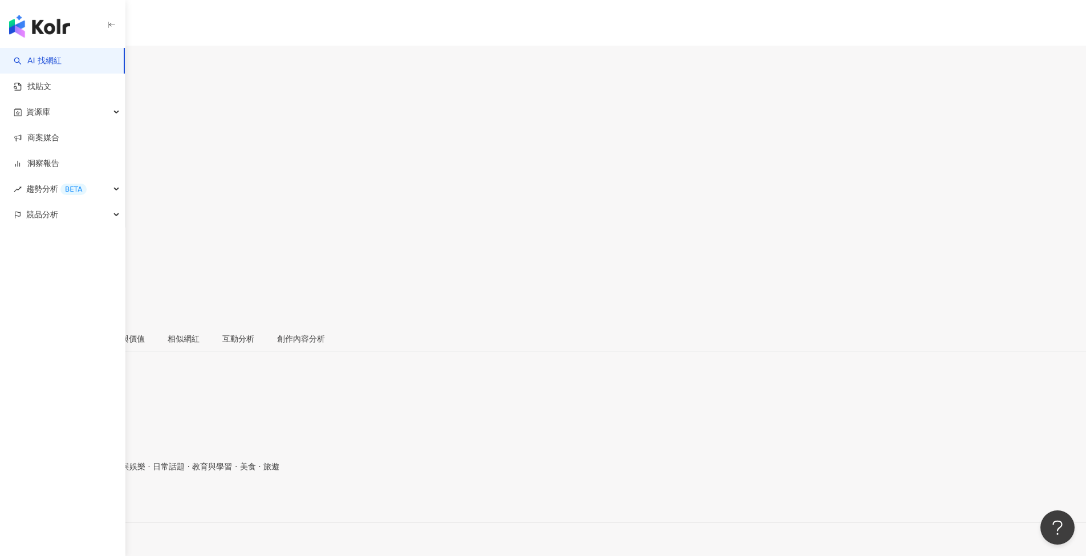
click at [90, 63] on div "159萬" at bounding box center [78, 67] width 23 height 9
click at [17, 257] on span at bounding box center [12, 263] width 10 height 12
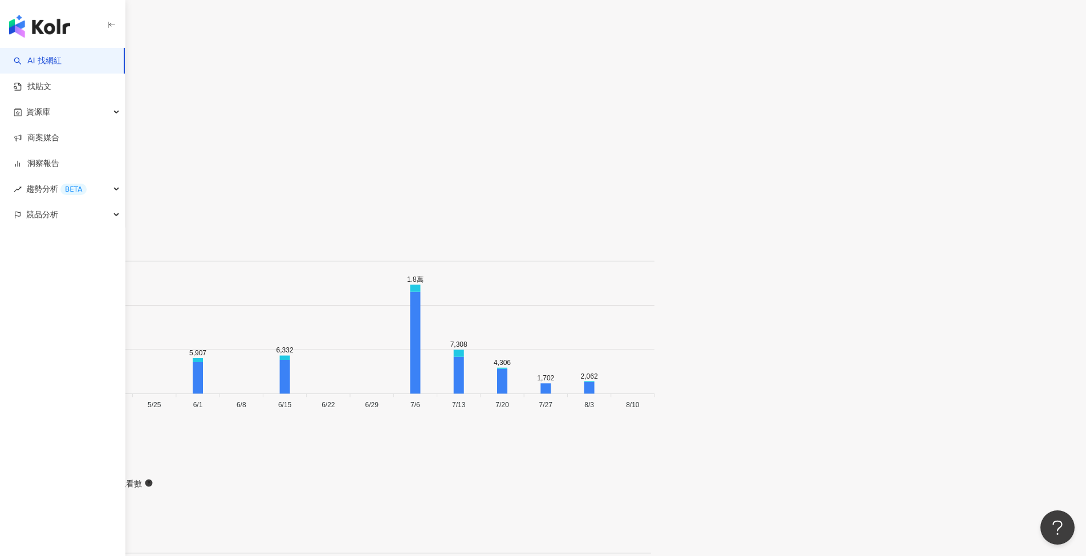
scroll to position [2821, 0]
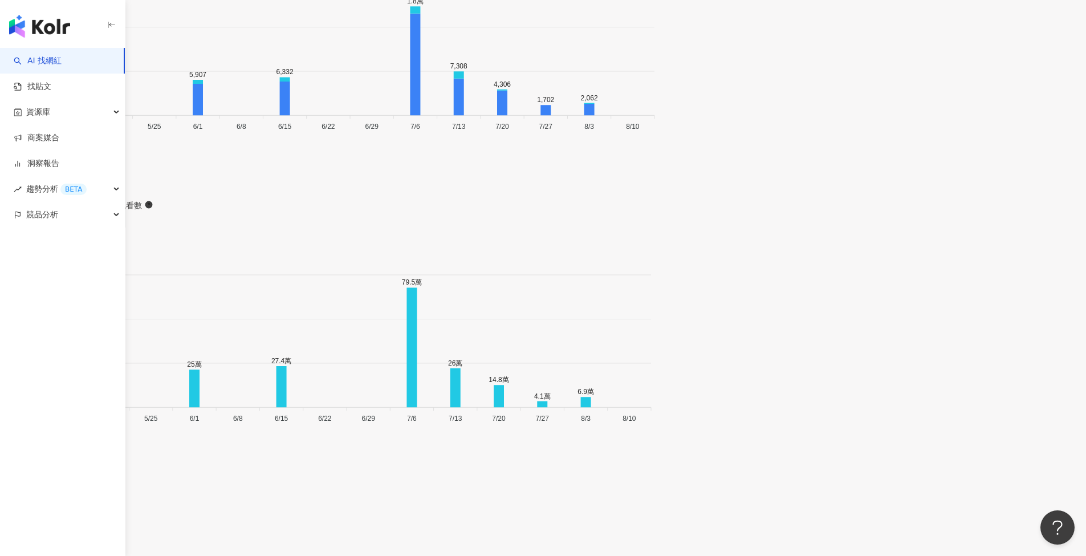
scroll to position [3048, 0]
